Goal: Answer question/provide support: Share knowledge or assist other users

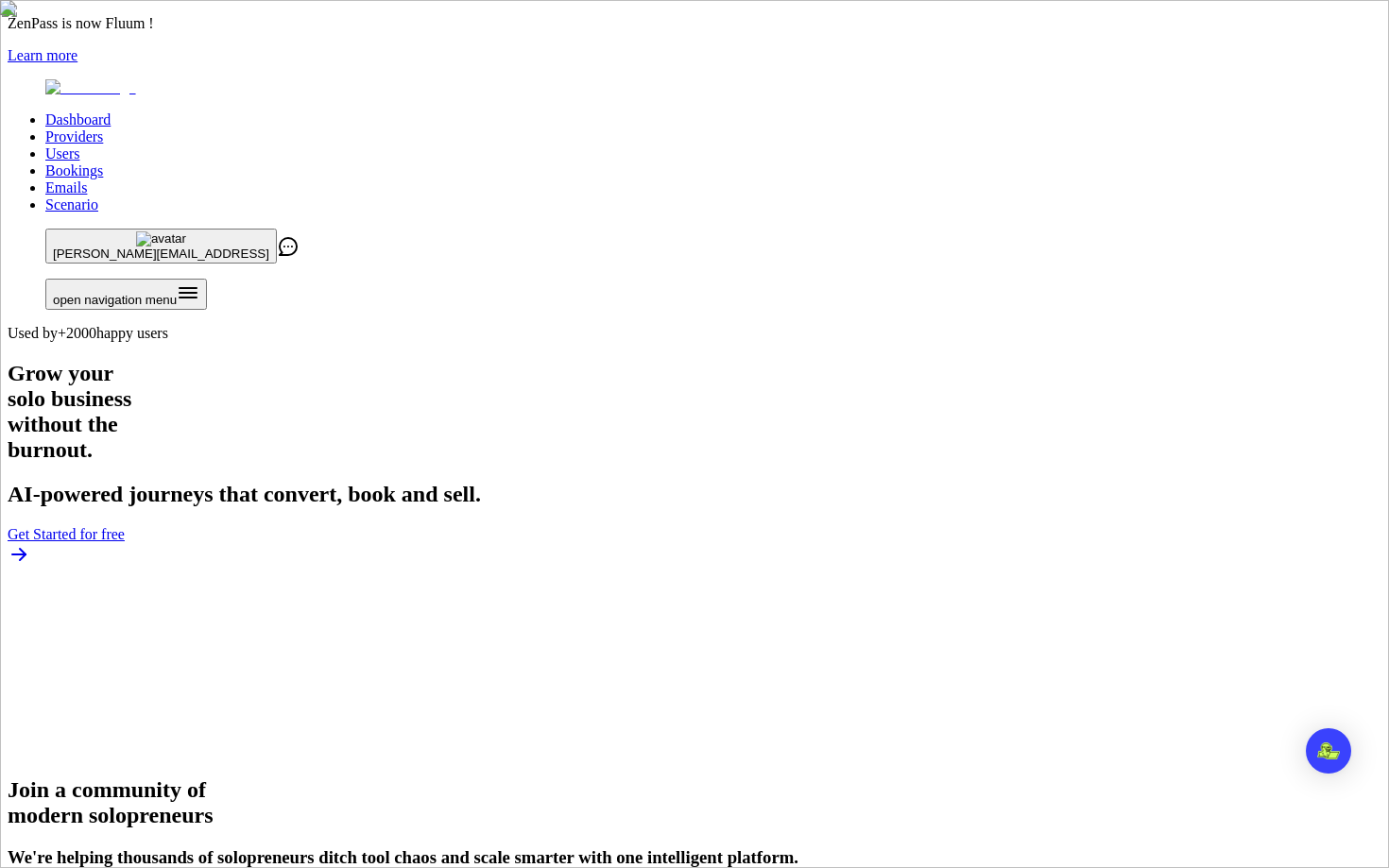
click at [79, 145] on link "Users" at bounding box center [62, 153] width 34 height 16
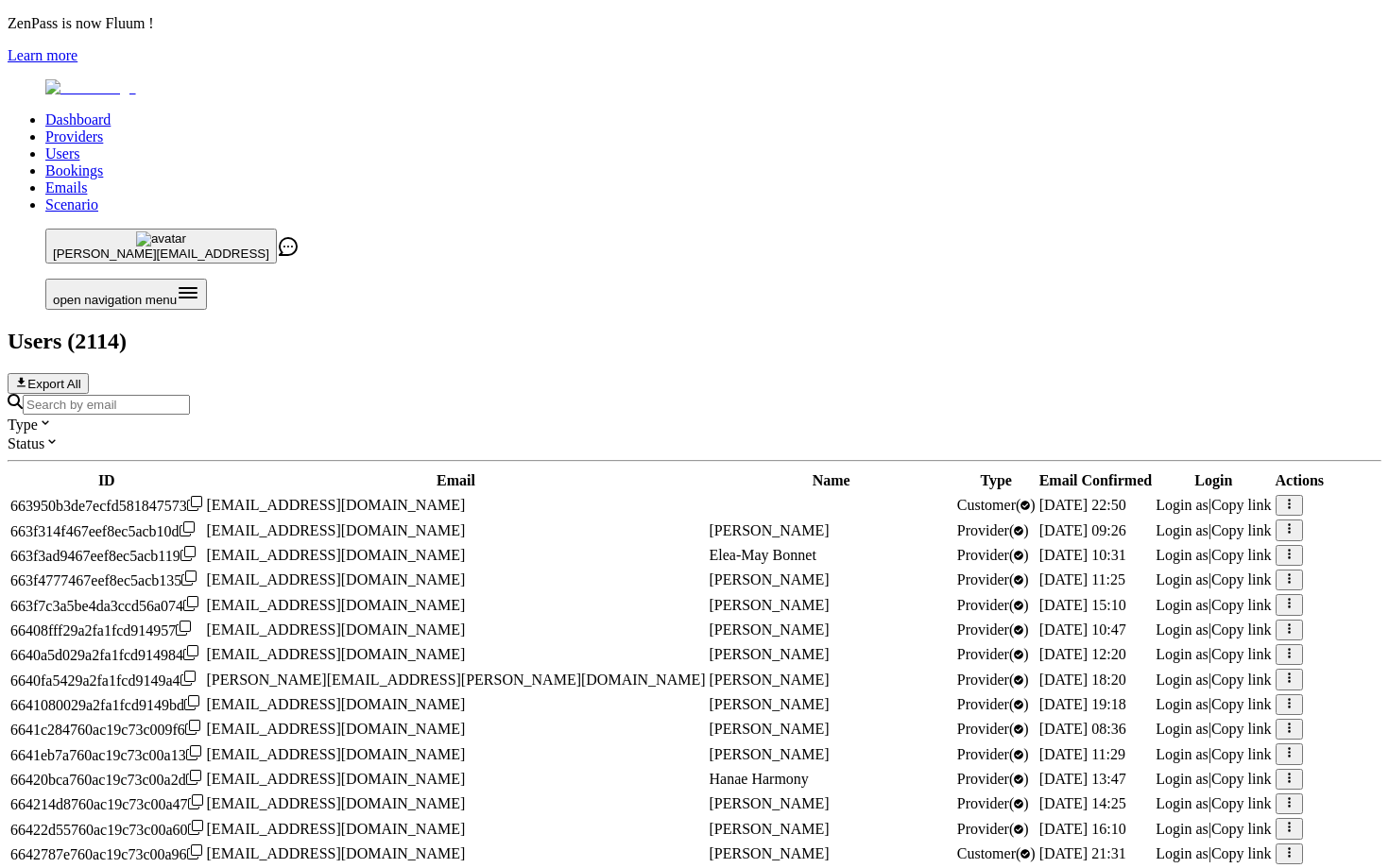
click at [190, 395] on input "Search by email" at bounding box center [106, 404] width 168 height 19
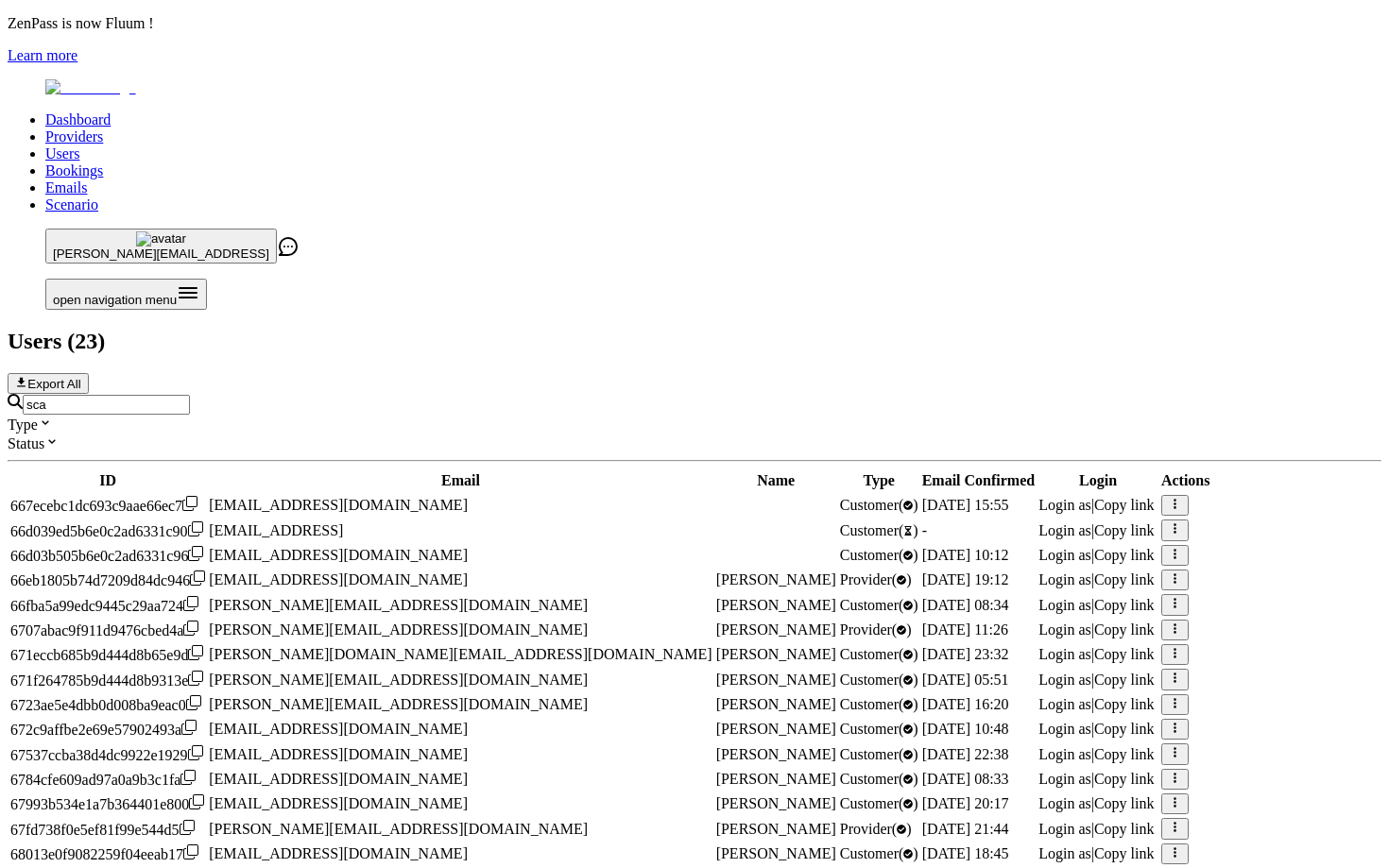
scroll to position [631, 0]
click at [359, 394] on div "sca" at bounding box center [694, 403] width 1373 height 20
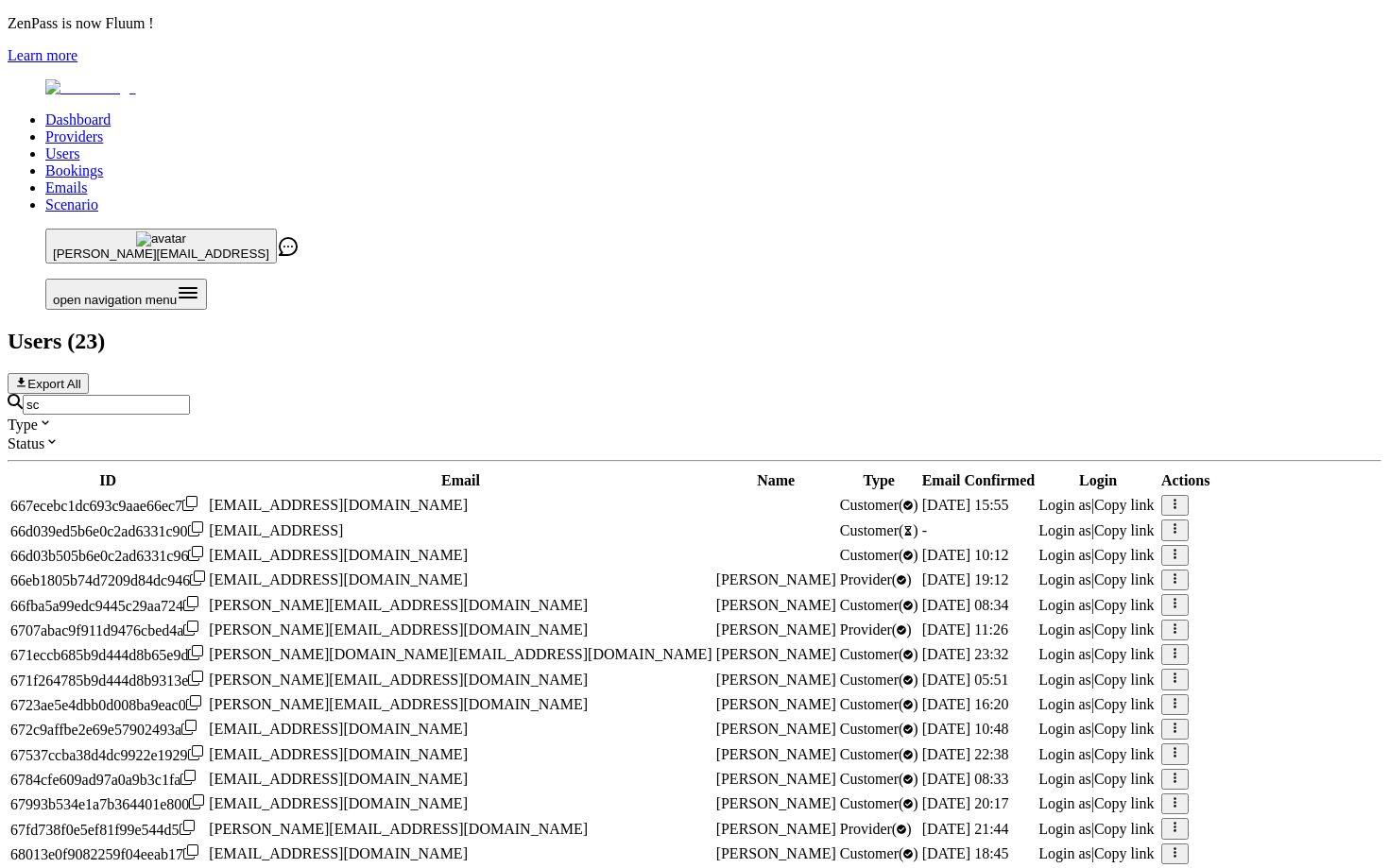
type input "s"
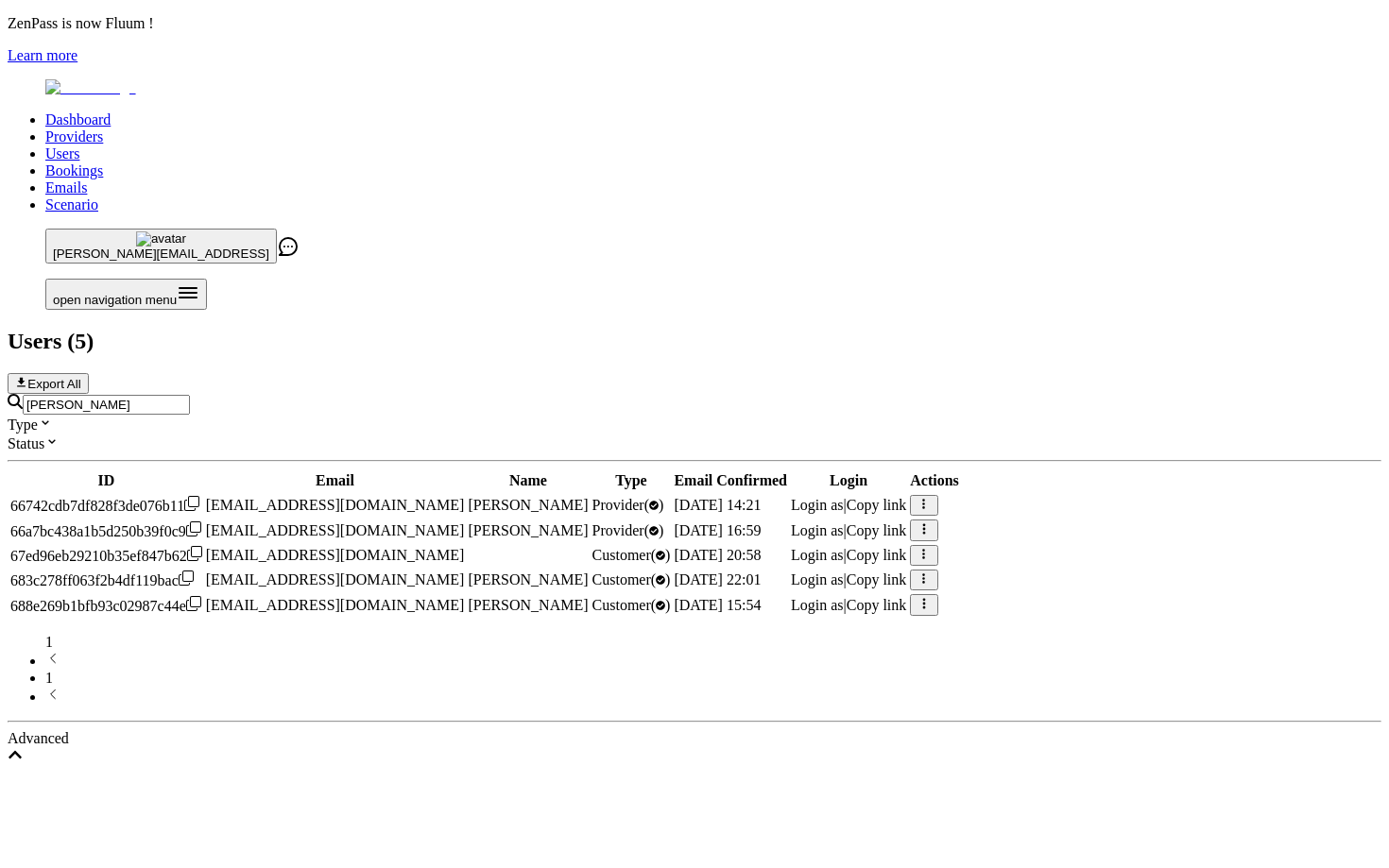
type input "[PERSON_NAME]"
click at [844, 597] on span "Login as" at bounding box center [817, 605] width 53 height 16
click at [844, 522] on span "Login as" at bounding box center [817, 530] width 53 height 16
